Goal: Answer question/provide support: Share knowledge or assist other users

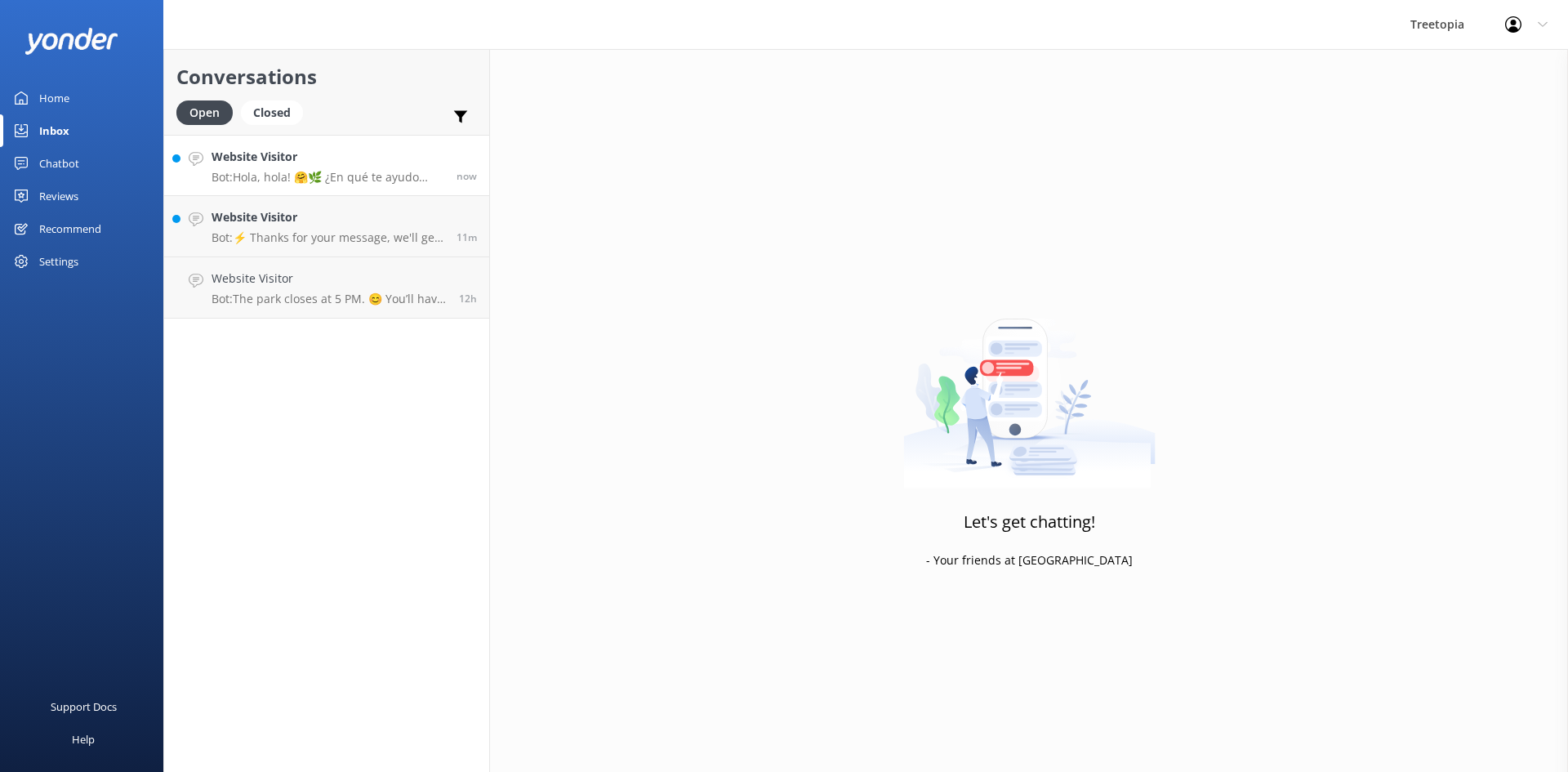
click at [375, 165] on h4 "Website Visitor" at bounding box center [328, 156] width 233 height 18
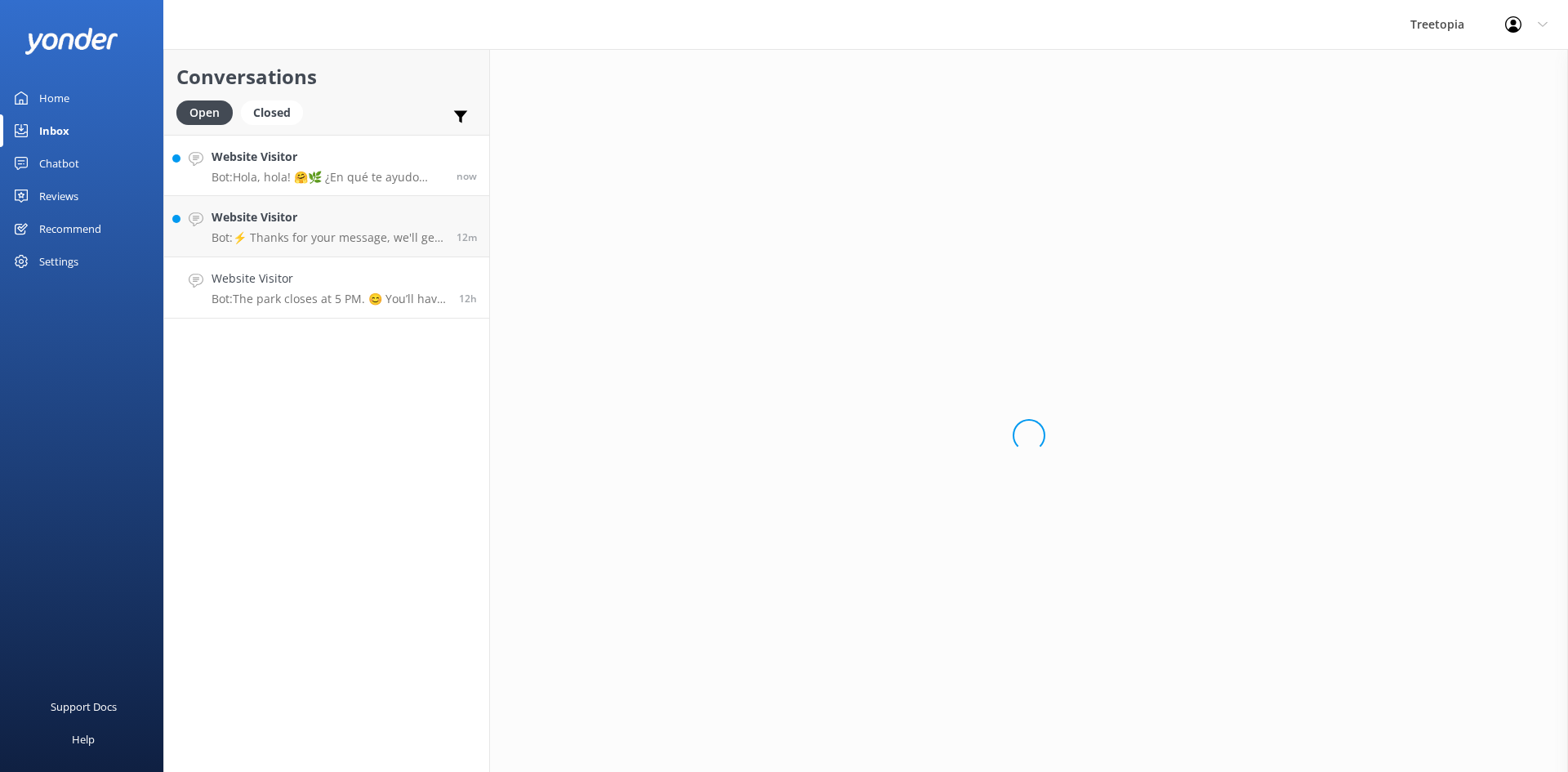
click at [352, 301] on p "Bot: The park closes at 5 PM. 😊 You’ll have plenty of time to enjoy everything …" at bounding box center [329, 299] width 235 height 15
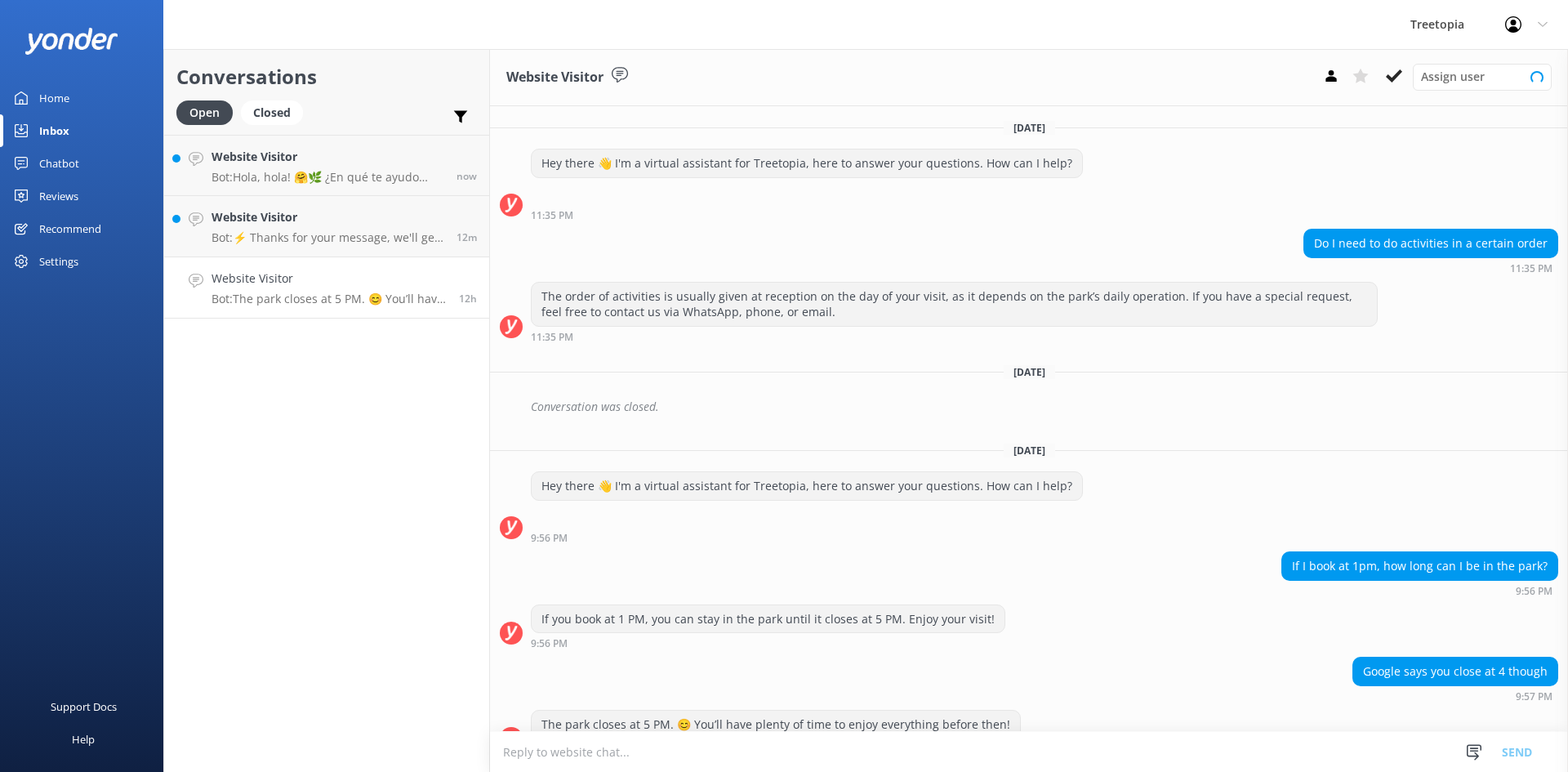
scroll to position [31, 0]
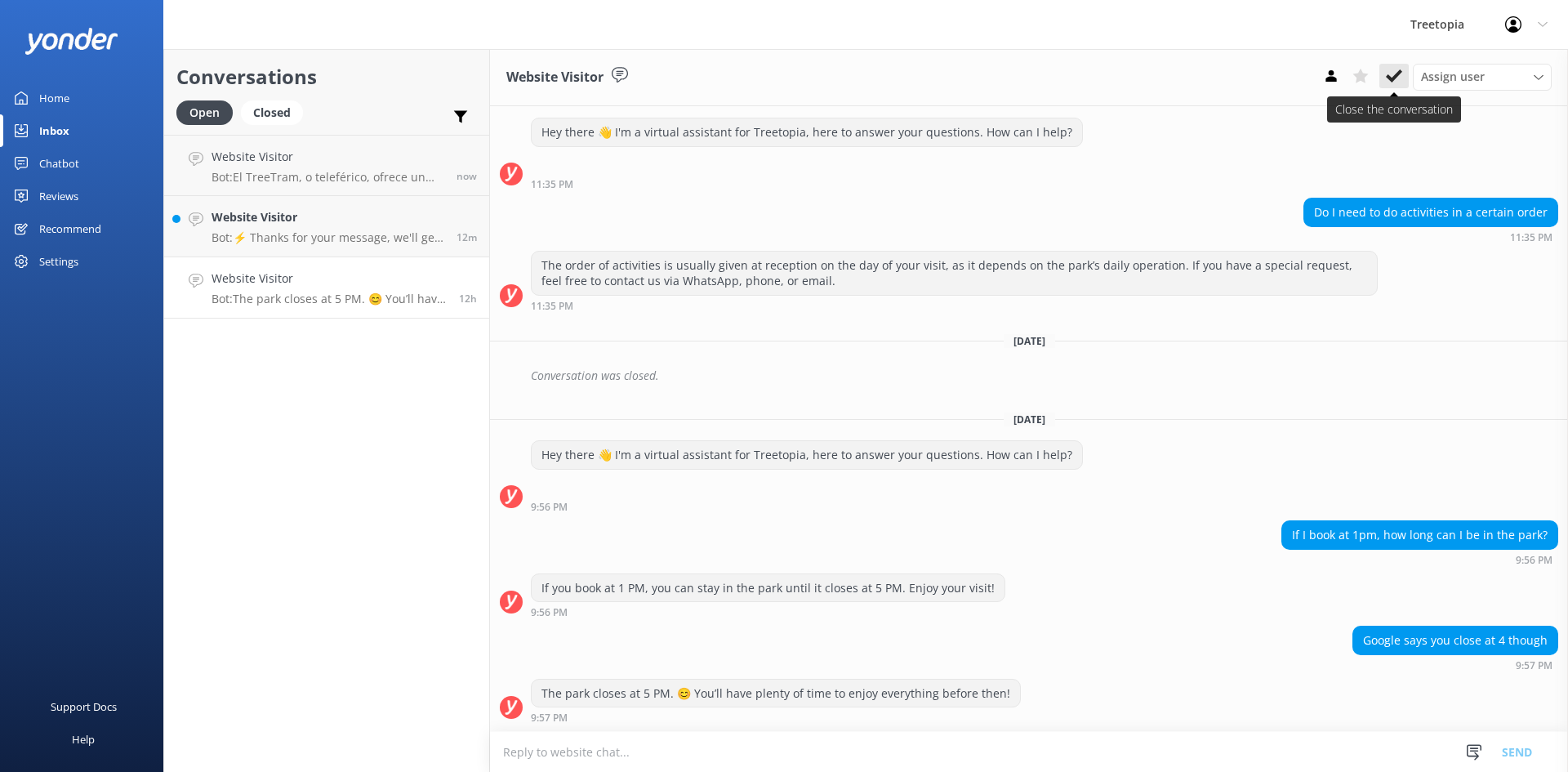
click at [1390, 78] on use at bounding box center [1394, 76] width 17 height 13
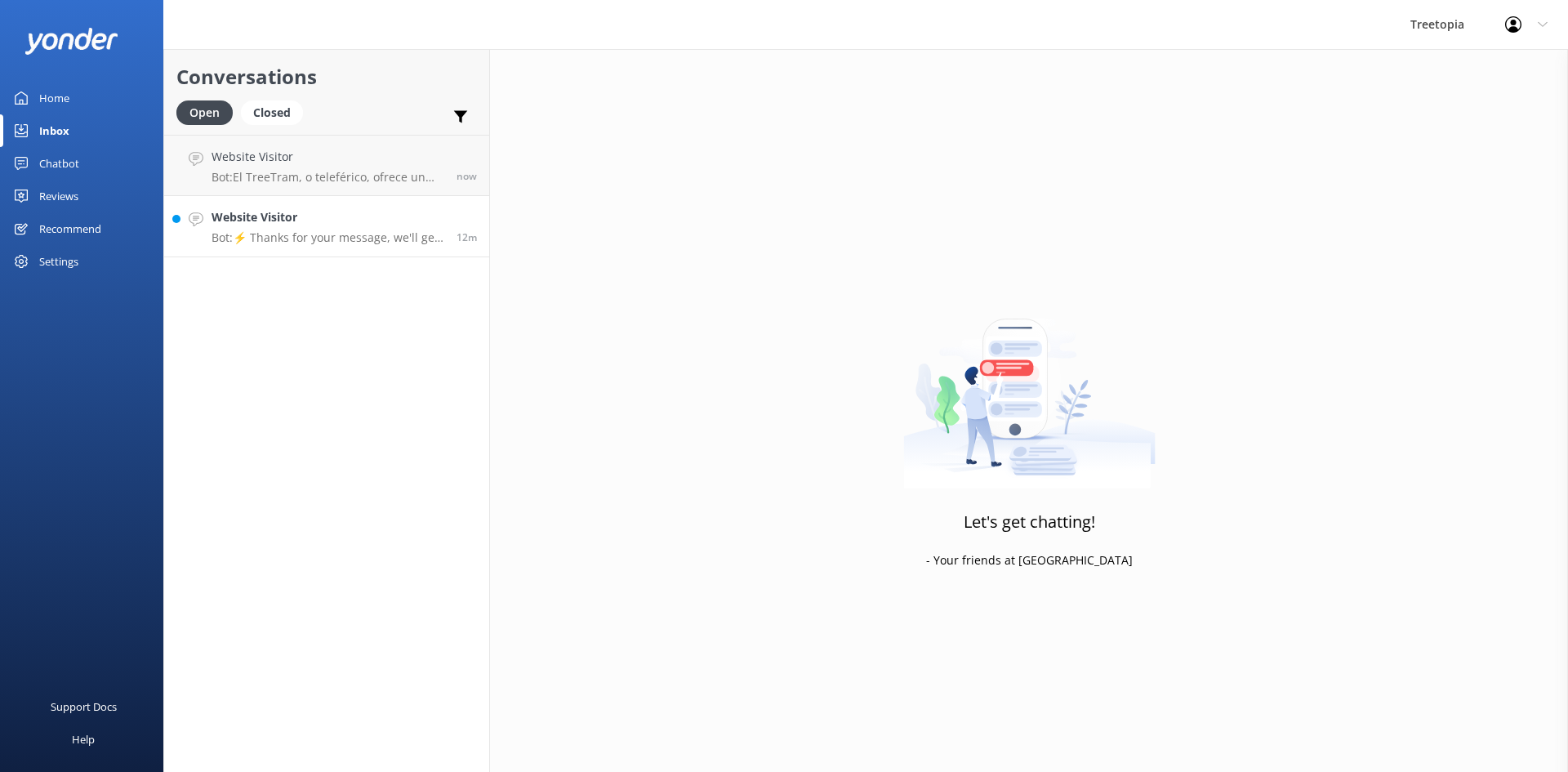
click at [363, 225] on h4 "Website Visitor" at bounding box center [328, 216] width 233 height 18
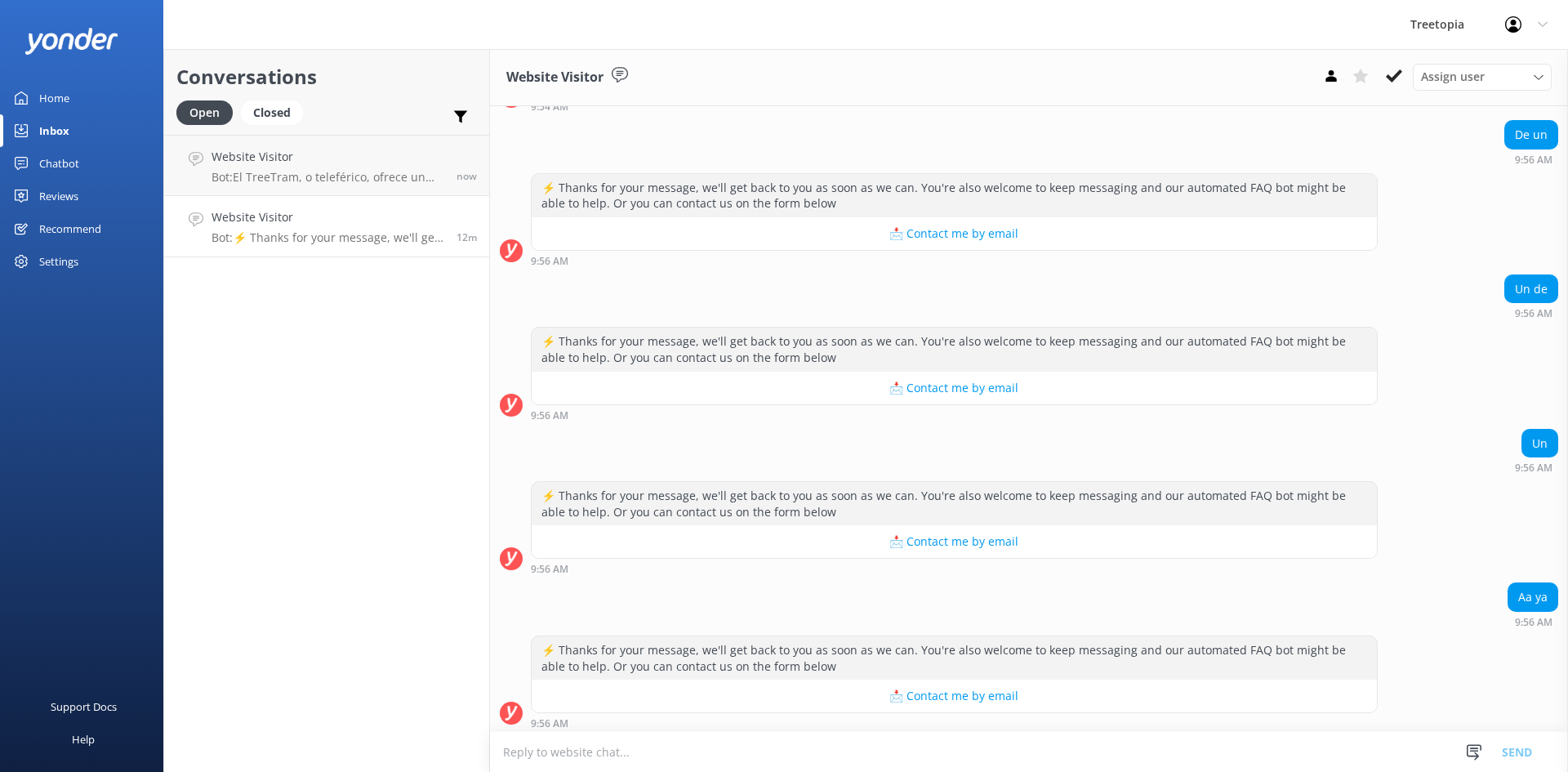
scroll to position [1617, 0]
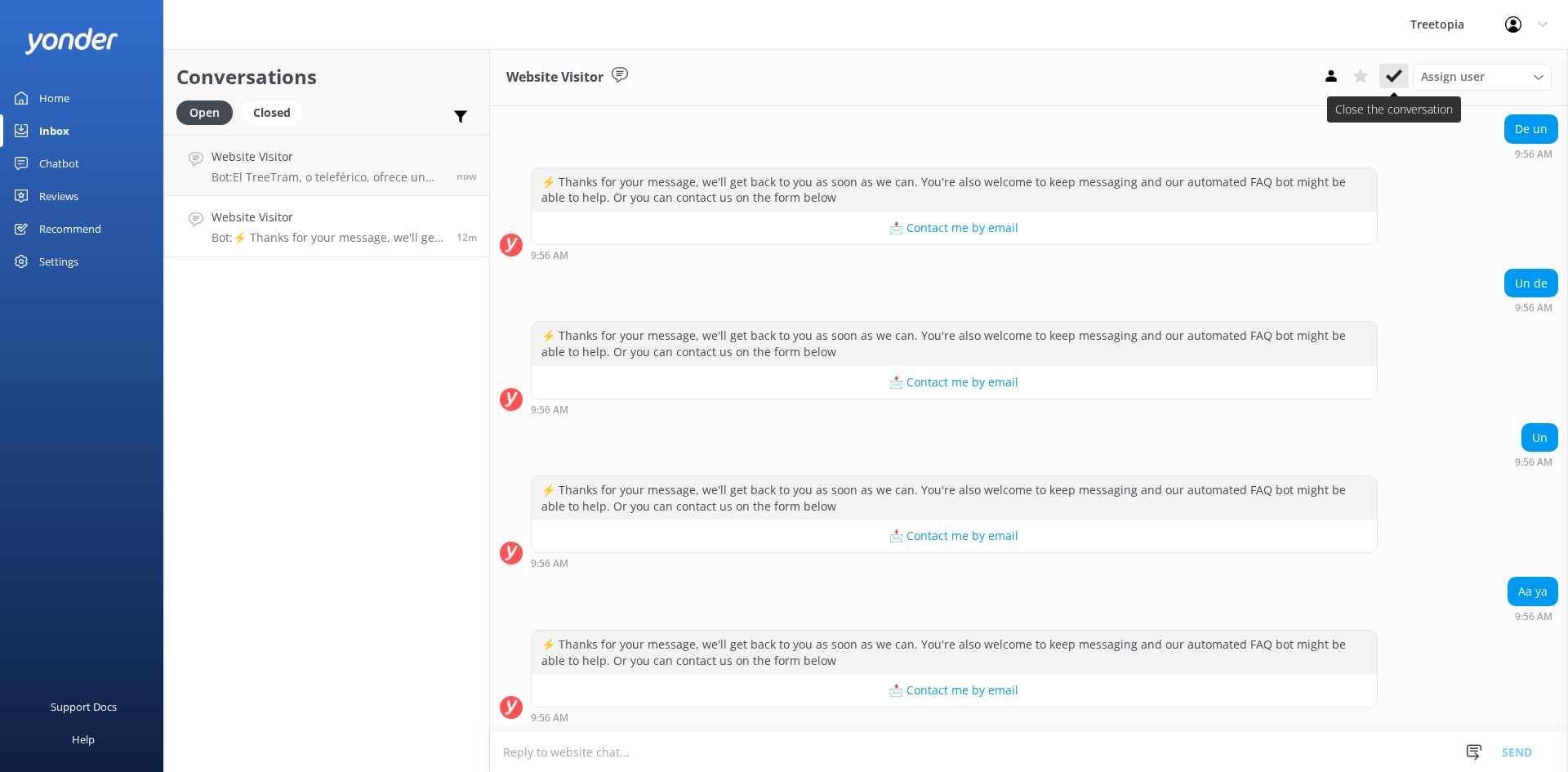
click at [1396, 73] on use at bounding box center [1394, 76] width 17 height 13
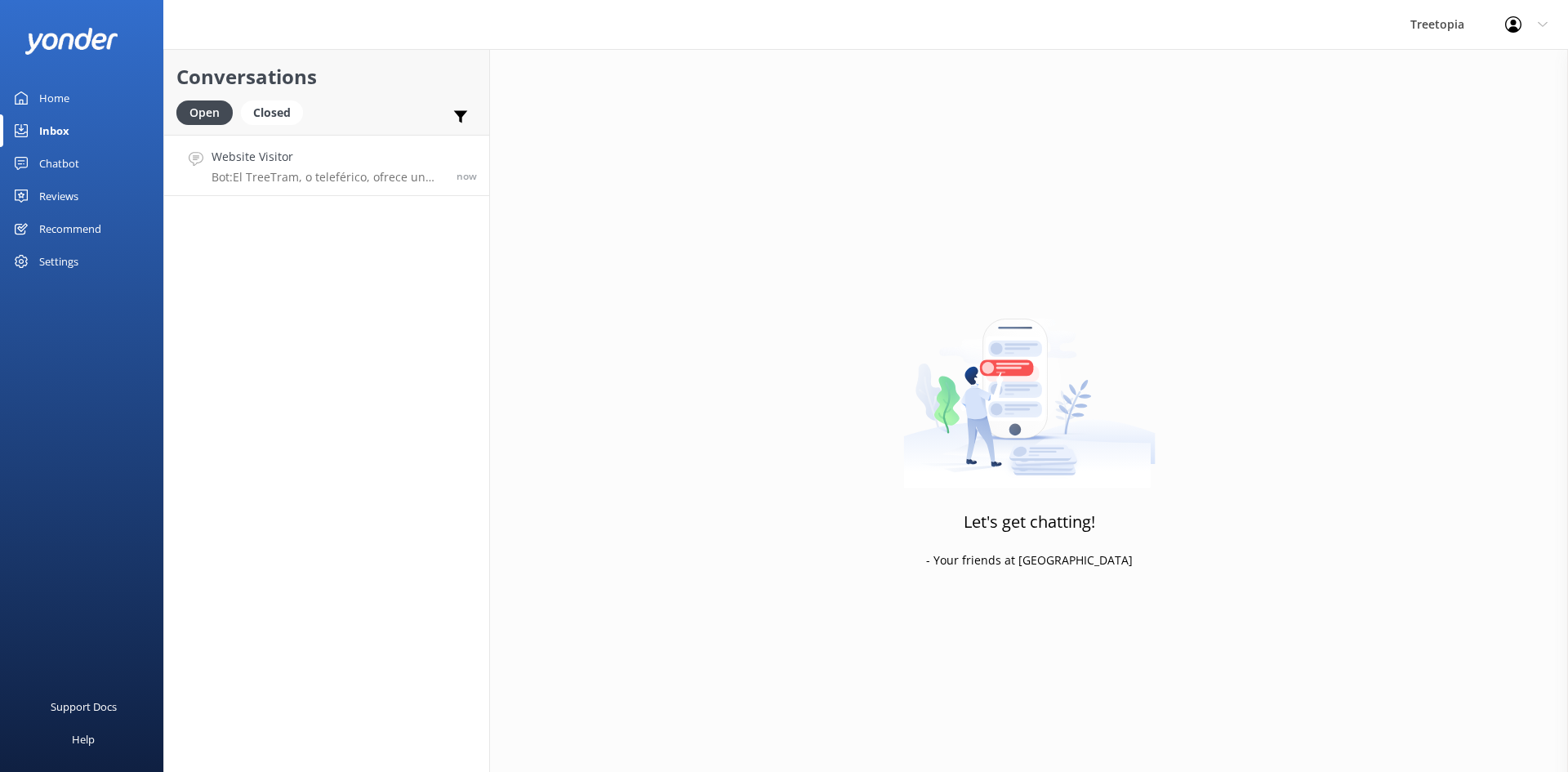
click at [410, 172] on p "Bot: El TreeTram, o teleférico, ofrece un recorrido escénico de [PERSON_NAME] y…" at bounding box center [328, 178] width 233 height 15
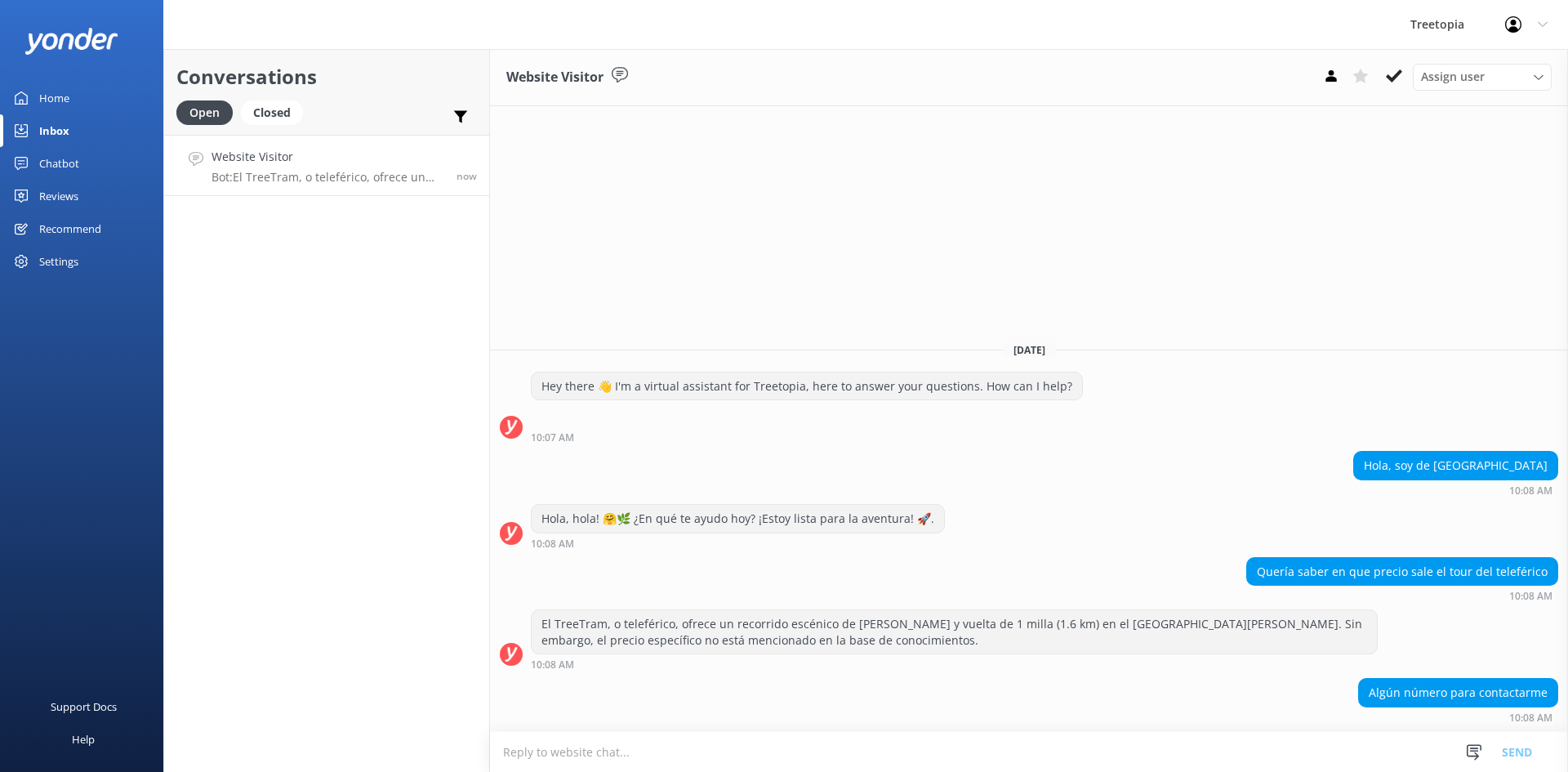
click at [325, 170] on p "Bot: El TreeTram, o teleférico, ofrece un recorrido escénico de [PERSON_NAME] y…" at bounding box center [328, 178] width 233 height 15
